Goal: Check status: Check status

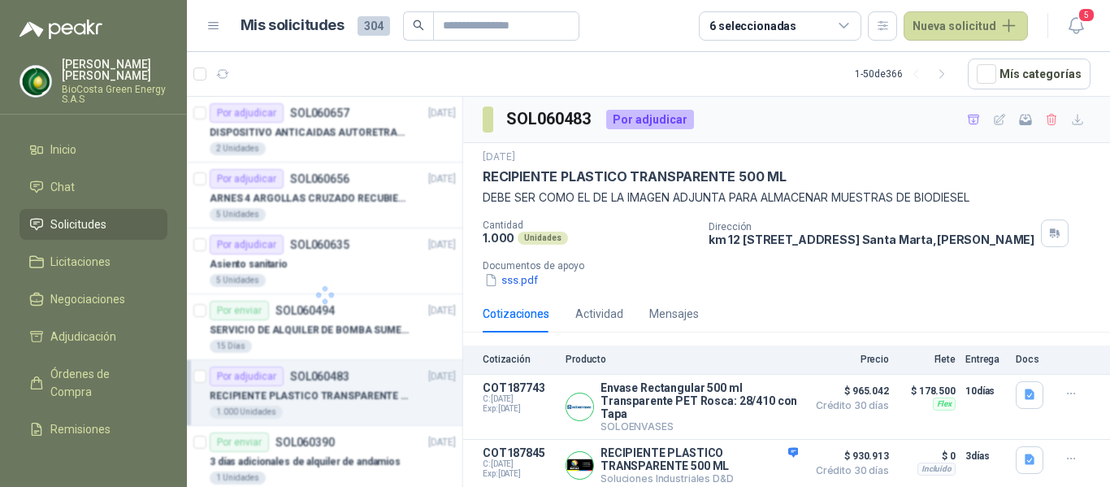
scroll to position [68, 0]
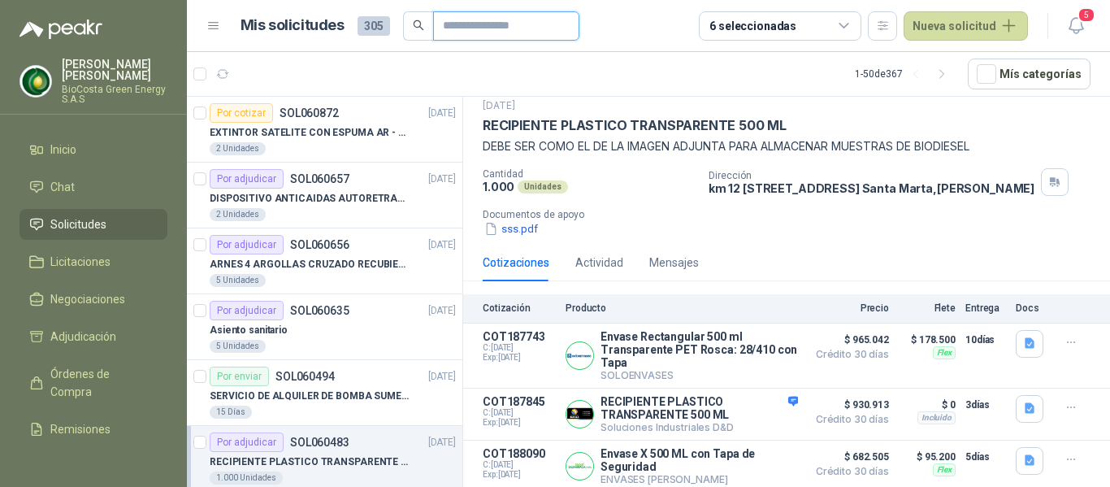
click at [490, 23] on input "text" at bounding box center [500, 26] width 114 height 28
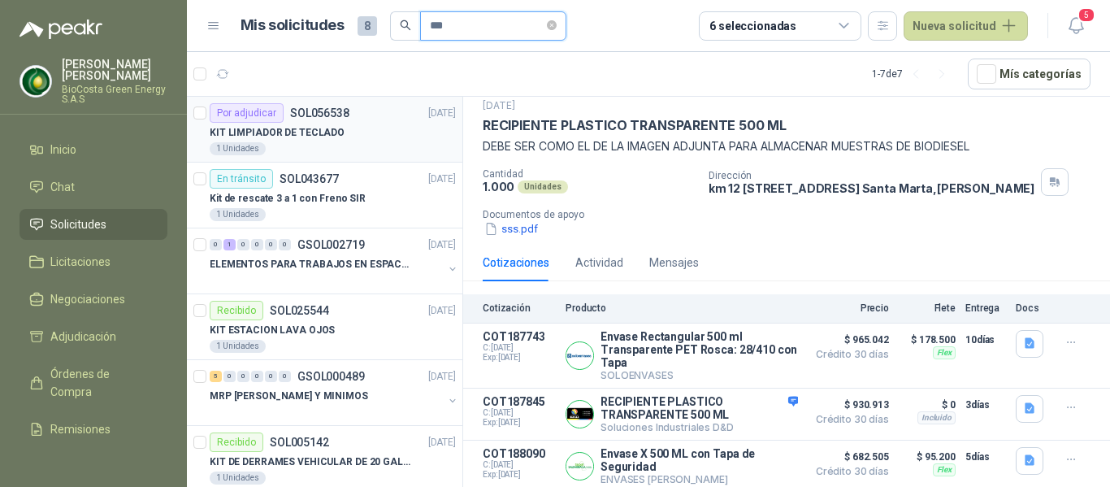
type input "***"
drag, startPoint x: 292, startPoint y: 154, endPoint x: 304, endPoint y: 155, distance: 12.2
click at [292, 154] on div "1 Unidades" at bounding box center [333, 148] width 246 height 13
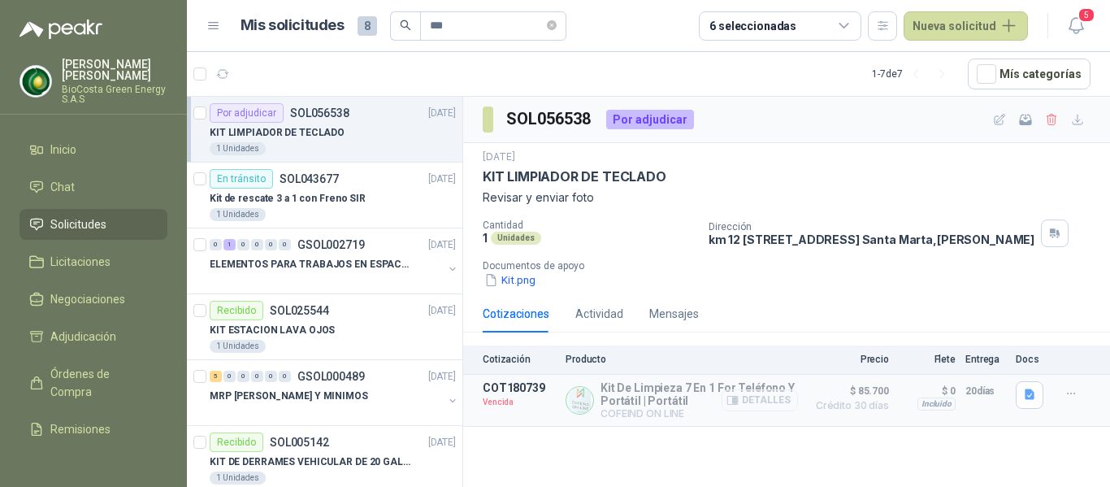
click at [779, 406] on button "Detalles" at bounding box center [760, 400] width 76 height 22
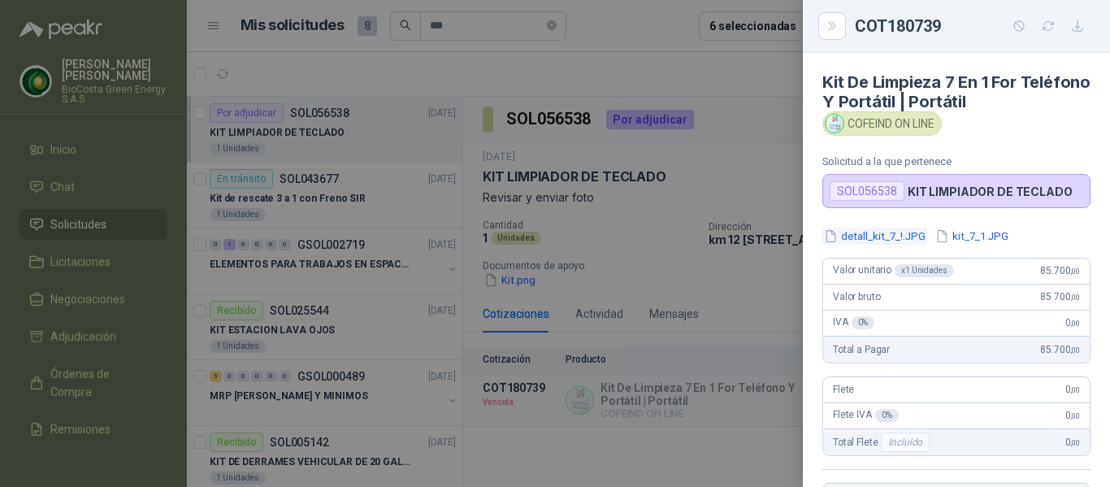
click at [886, 238] on button "detall_kit_7_!.JPG" at bounding box center [874, 236] width 105 height 17
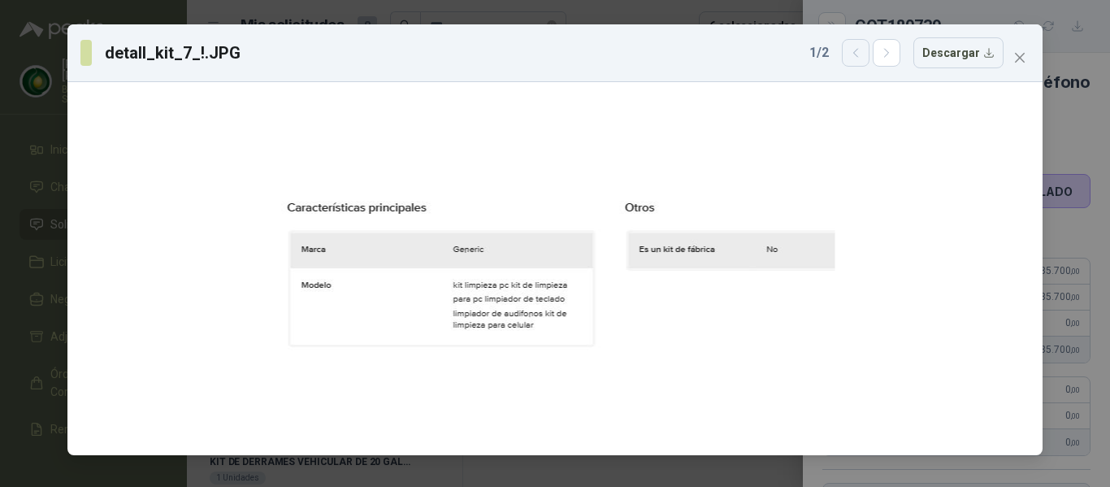
click at [862, 54] on icon "button" at bounding box center [856, 53] width 14 height 14
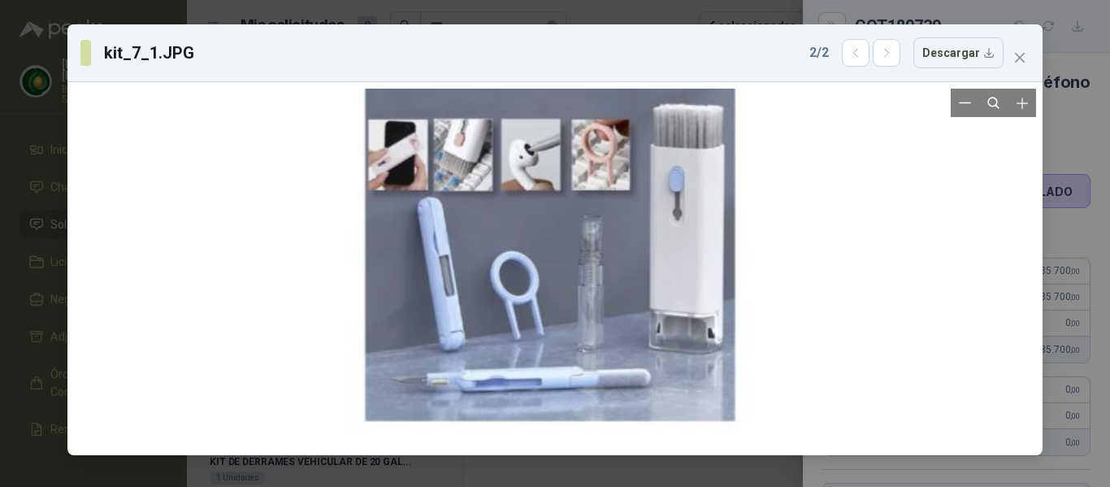
drag, startPoint x: 601, startPoint y: 297, endPoint x: 595, endPoint y: 283, distance: 15.3
click at [595, 283] on div at bounding box center [548, 237] width 399 height 504
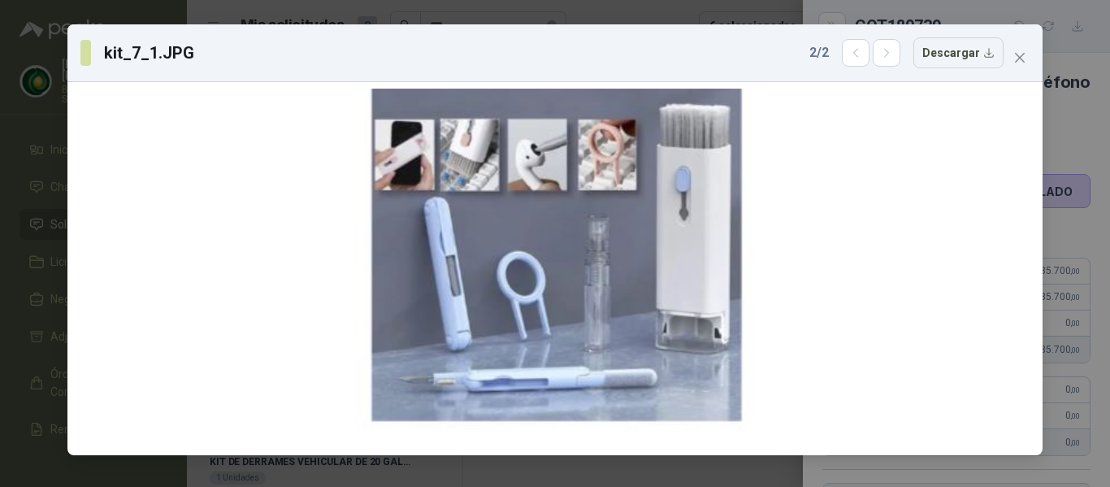
click at [1020, 59] on icon "close" at bounding box center [1019, 57] width 13 height 13
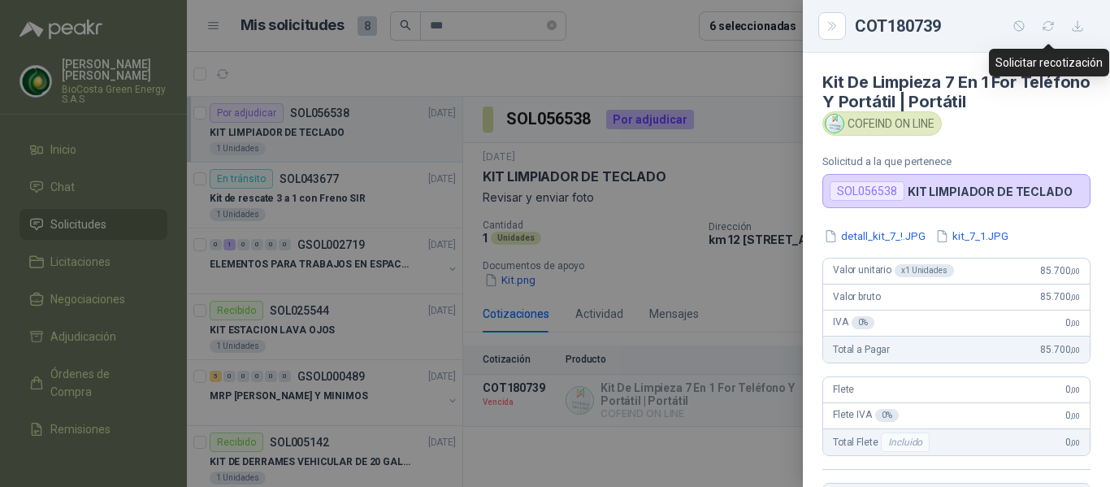
click at [1048, 28] on icon "button" at bounding box center [1049, 27] width 14 height 14
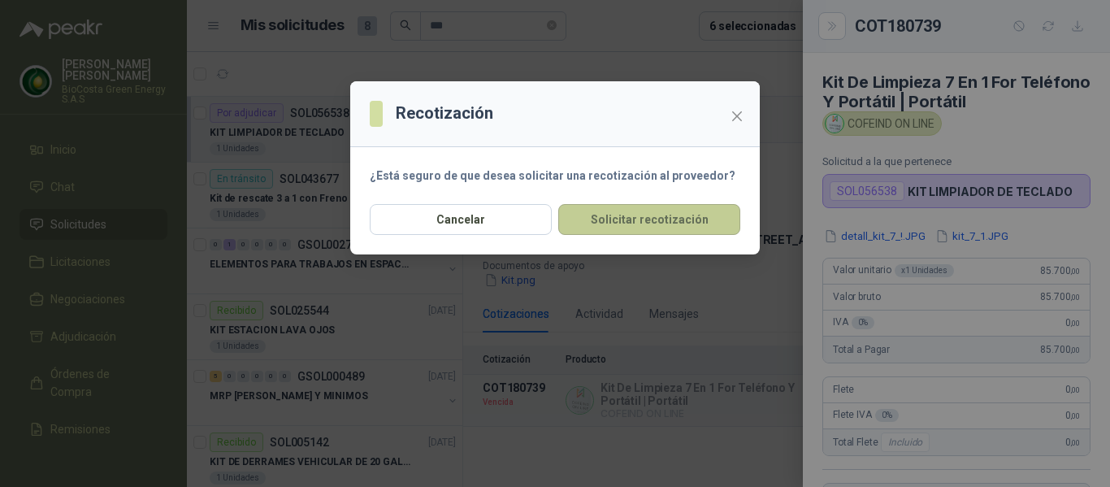
click at [677, 223] on button "Solicitar recotización" at bounding box center [649, 219] width 182 height 31
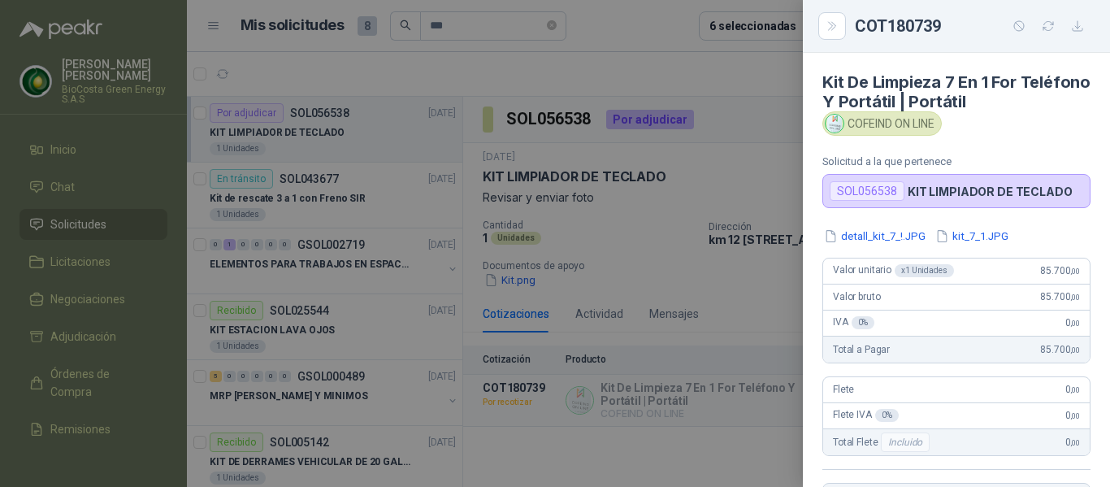
click at [674, 191] on div at bounding box center [555, 243] width 1110 height 487
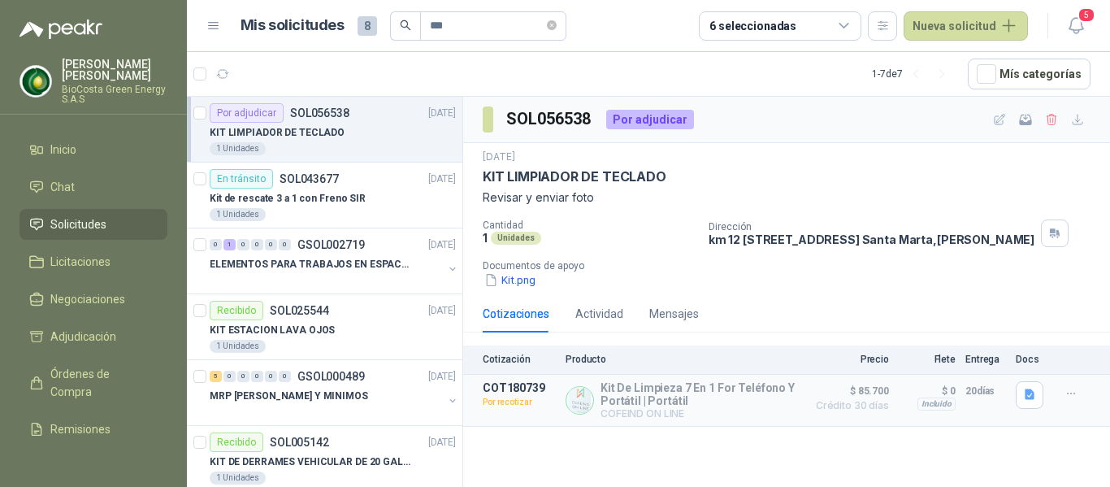
click at [327, 116] on p "SOL056538" at bounding box center [319, 112] width 59 height 11
click at [557, 28] on icon "close-circle" at bounding box center [552, 25] width 10 height 10
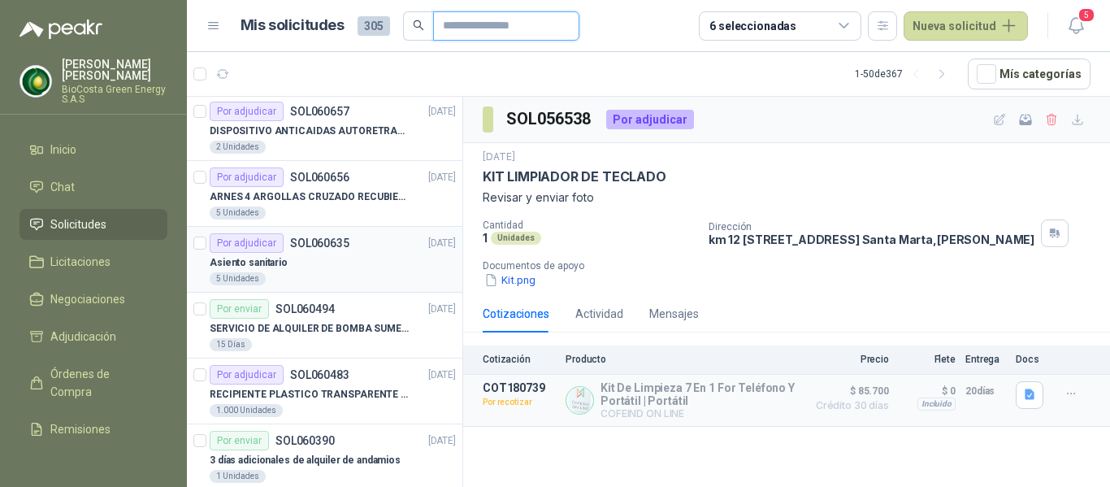
scroll to position [163, 0]
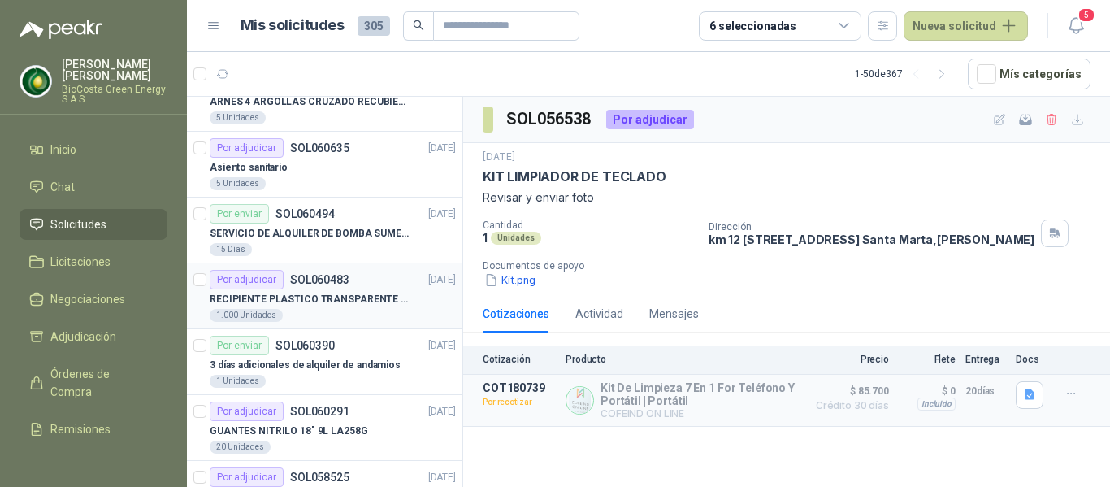
click at [303, 286] on div "Por adjudicar SOL060483" at bounding box center [280, 280] width 140 height 20
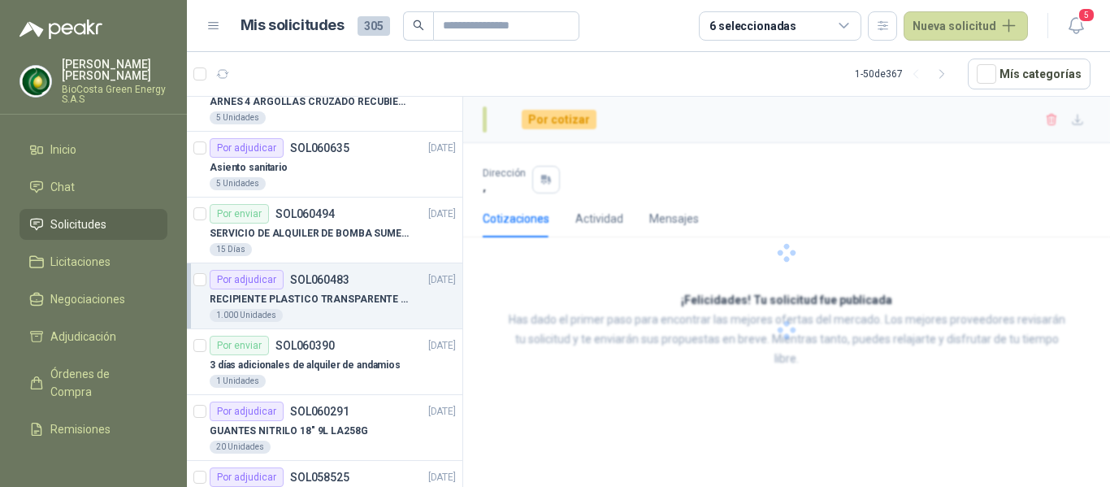
click at [350, 289] on div "RECIPIENTE PLASTICO TRANSPARENTE 500 ML" at bounding box center [333, 299] width 246 height 20
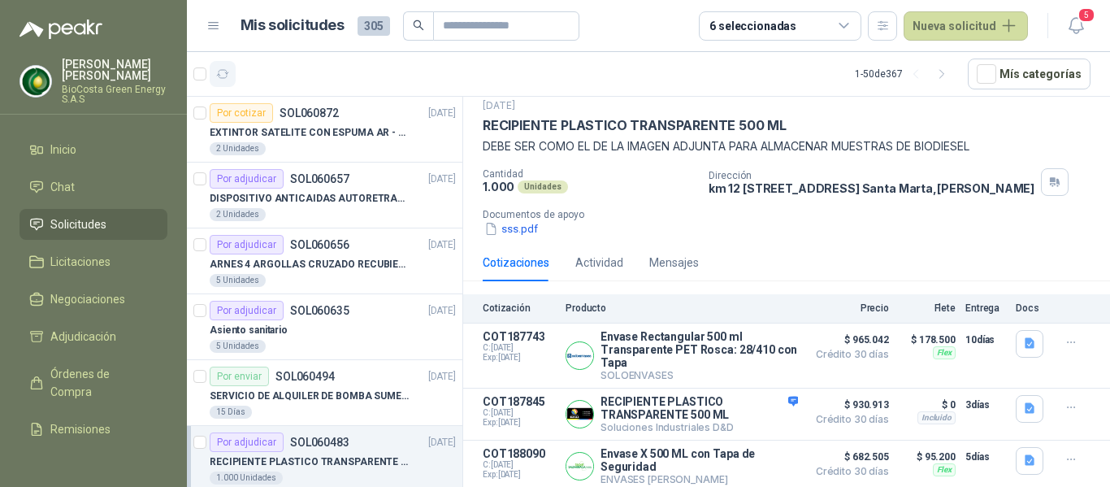
click at [218, 76] on icon "button" at bounding box center [223, 74] width 14 height 14
click at [267, 150] on div "2 Unidades" at bounding box center [333, 148] width 246 height 13
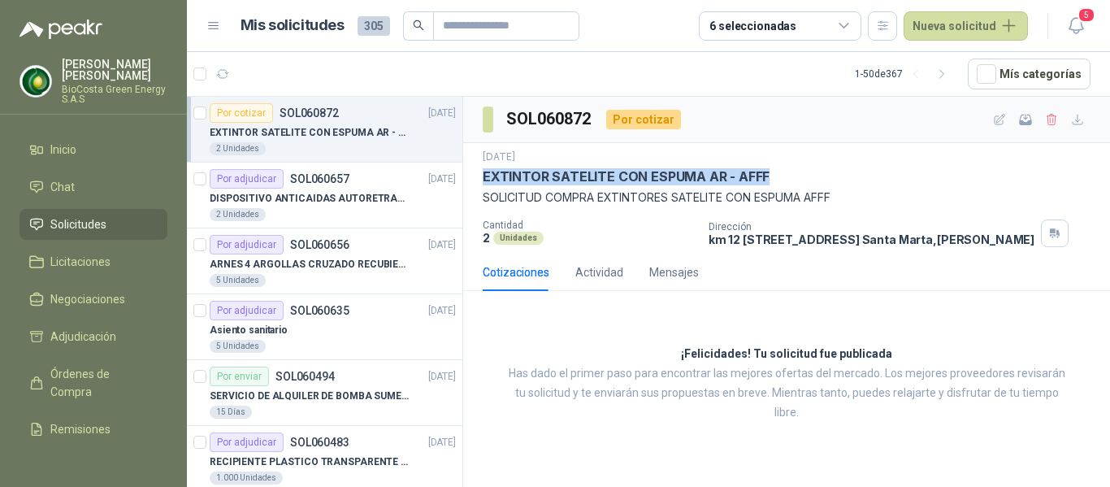
drag, startPoint x: 765, startPoint y: 175, endPoint x: 485, endPoint y: 180, distance: 279.5
click at [485, 180] on div "EXTINTOR SATELITE CON ESPUMA AR - AFFF" at bounding box center [787, 176] width 608 height 17
copy p "EXTINTOR SATELITE CON ESPUMA AR - AFFF"
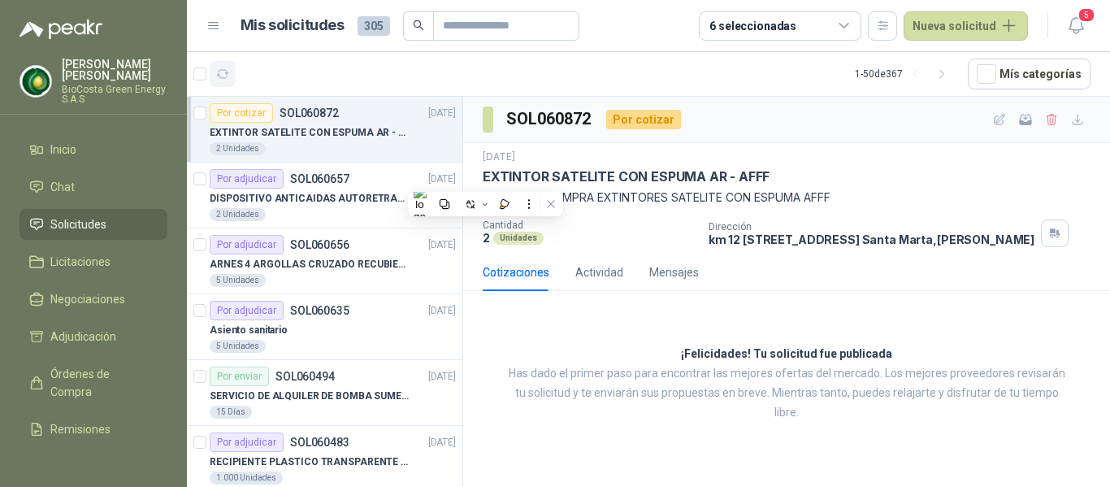
click at [236, 73] on article "1 - 50 de 367 Mís categorías" at bounding box center [648, 74] width 923 height 44
click at [227, 70] on icon "button" at bounding box center [223, 74] width 14 height 14
click at [220, 80] on icon "button" at bounding box center [223, 74] width 14 height 14
click at [324, 431] on article "Por adjudicar SOL060483 [DATE] RECIPIENTE PLASTICO TRANSPARENTE 500 ML 1.000 Un…" at bounding box center [324, 459] width 275 height 66
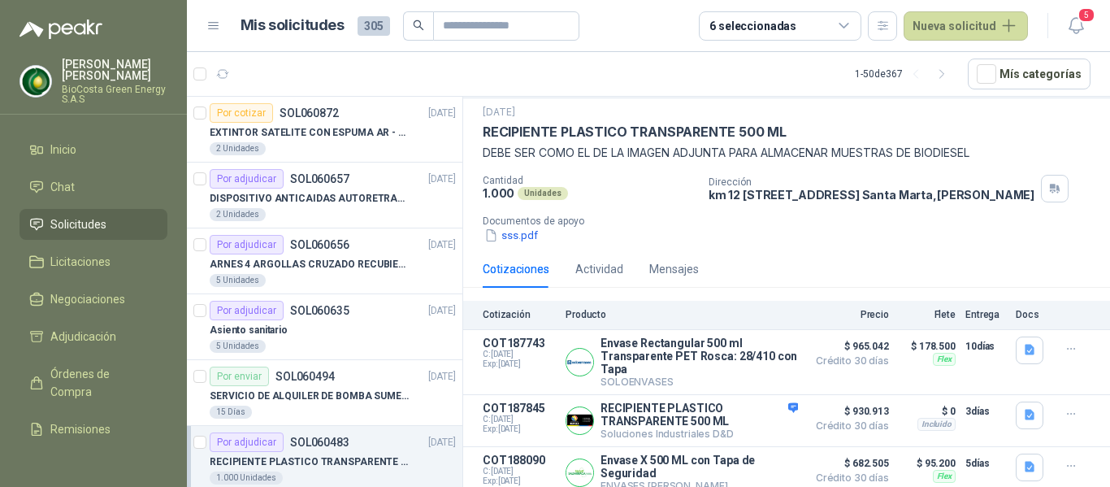
scroll to position [68, 0]
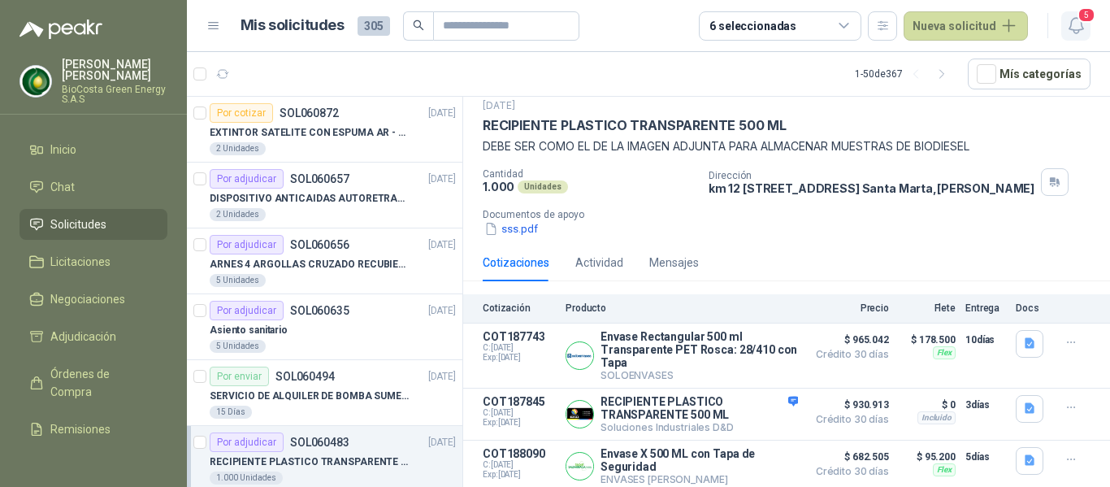
click at [1073, 24] on icon "button" at bounding box center [1076, 25] width 20 height 20
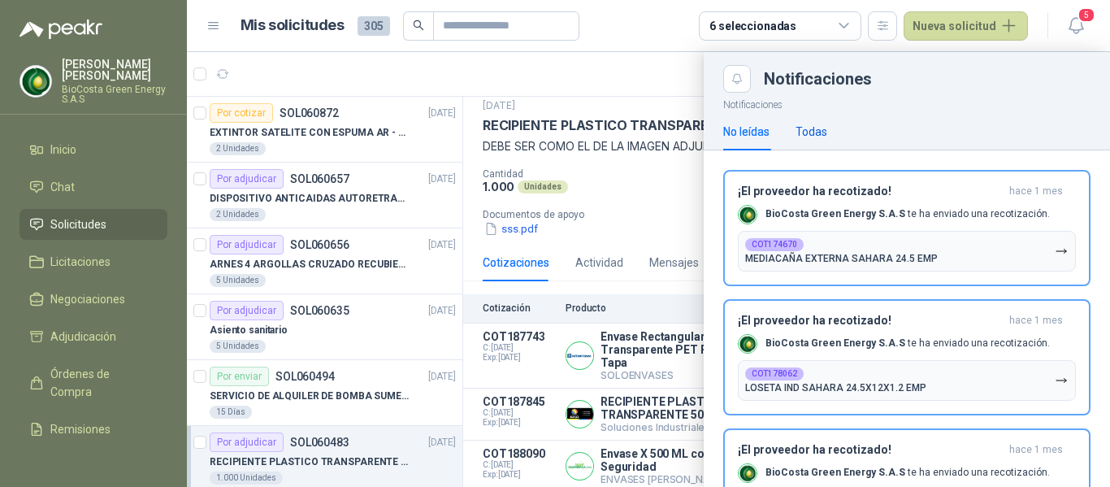
click at [813, 128] on div "Todas" at bounding box center [811, 132] width 32 height 18
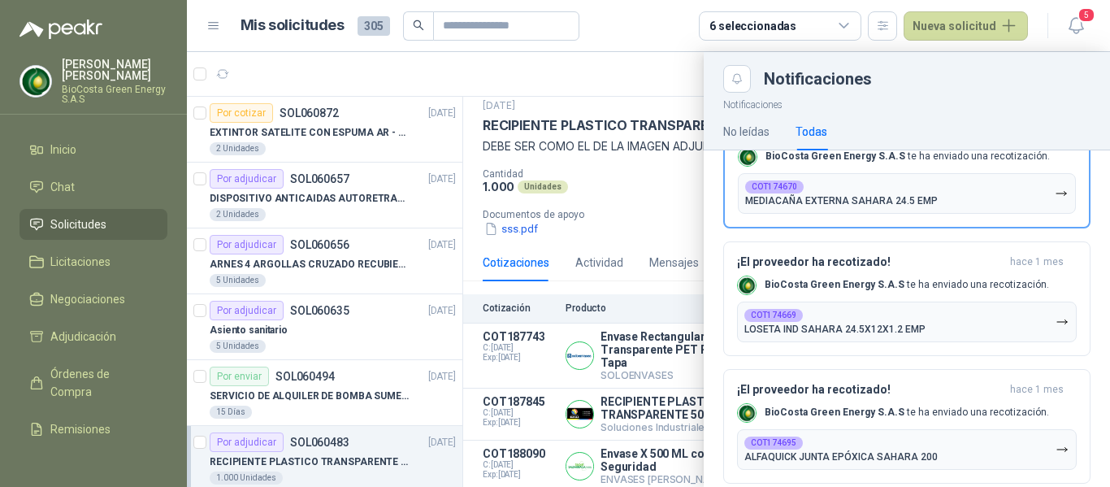
scroll to position [0, 0]
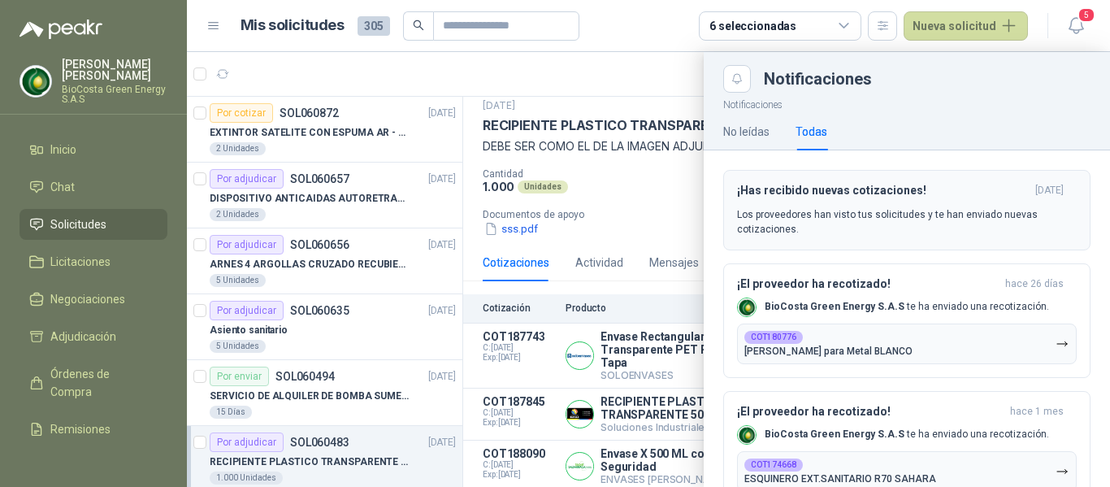
click at [811, 209] on p "Los proveedores han visto tus solicitudes y te han enviado nuevas cotizaciones." at bounding box center [907, 221] width 340 height 29
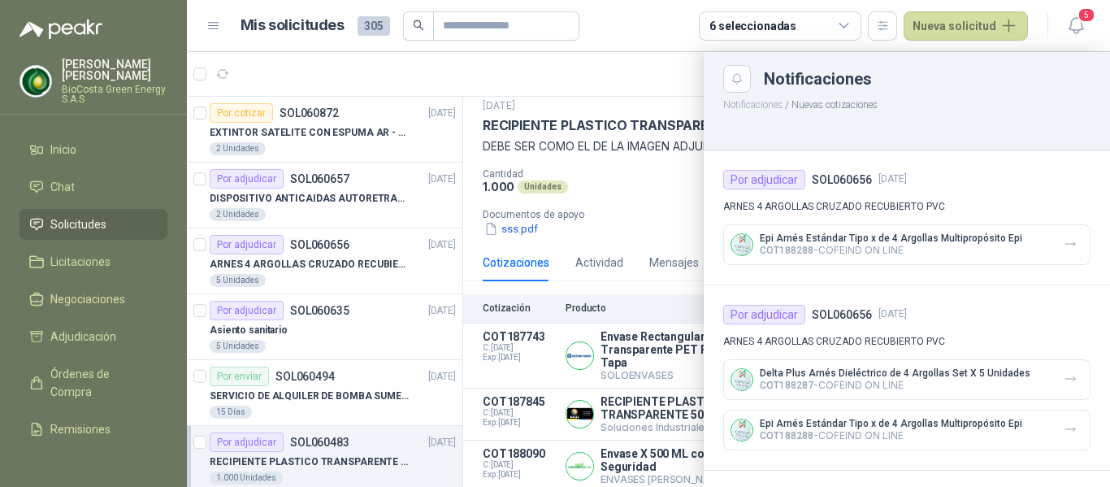
click at [657, 184] on div at bounding box center [648, 269] width 923 height 435
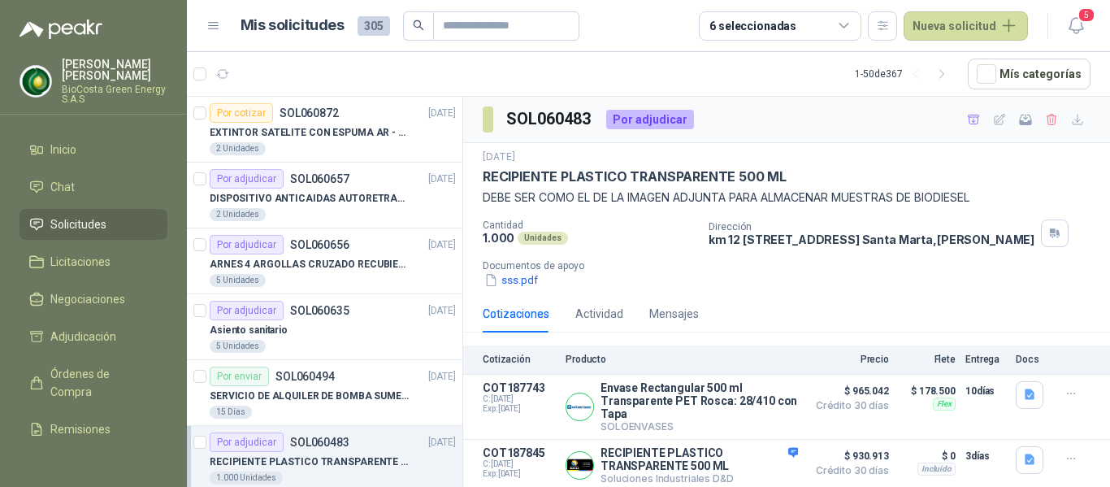
drag, startPoint x: 231, startPoint y: 76, endPoint x: 189, endPoint y: 68, distance: 42.9
click at [219, 61] on button "button" at bounding box center [223, 74] width 26 height 26
click at [202, 85] on div at bounding box center [214, 74] width 42 height 26
click at [225, 76] on icon "button" at bounding box center [223, 74] width 14 height 14
click at [384, 385] on div "Por enviar SOL060494 [DATE]" at bounding box center [333, 376] width 246 height 20
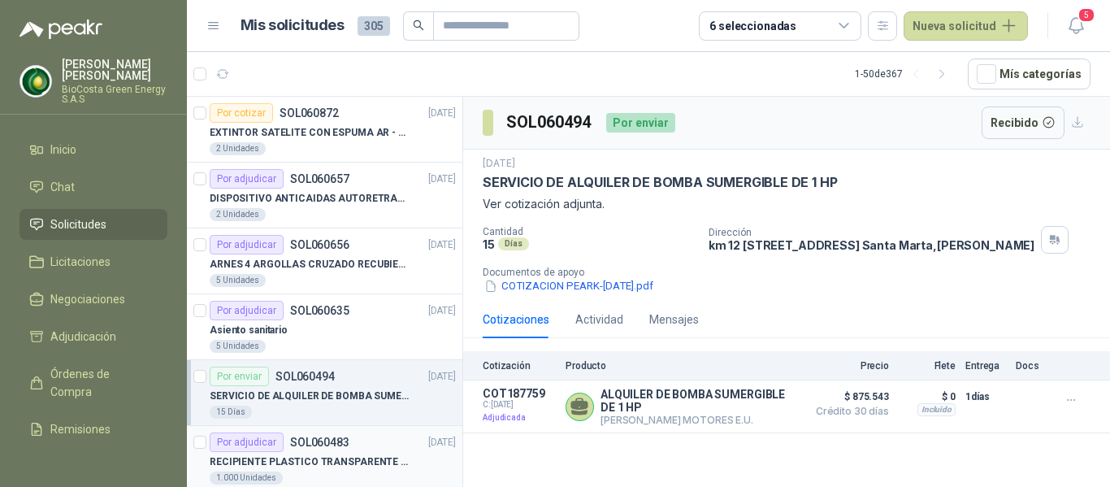
click at [368, 433] on div "Por adjudicar SOL060483 [DATE]" at bounding box center [333, 442] width 246 height 20
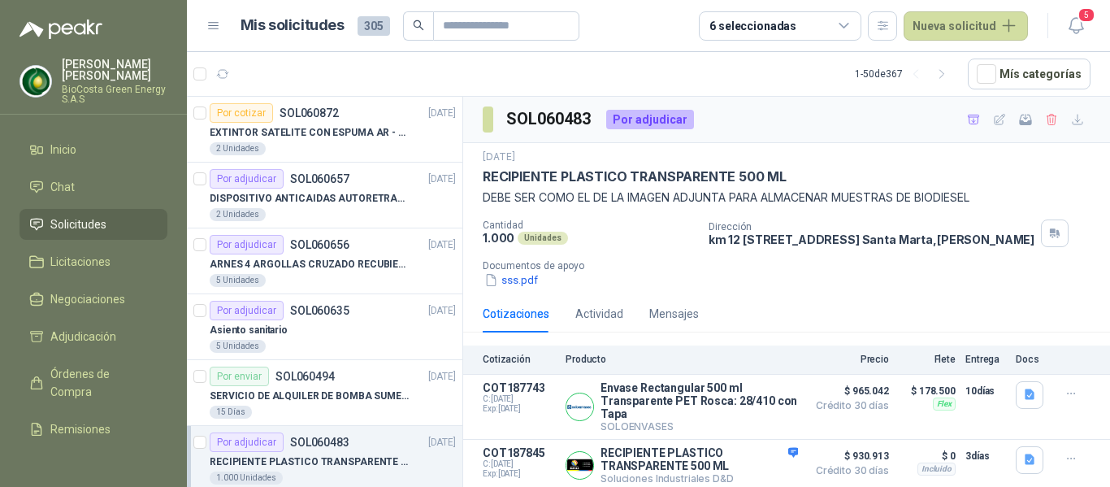
scroll to position [68, 0]
